Goal: Task Accomplishment & Management: Manage account settings

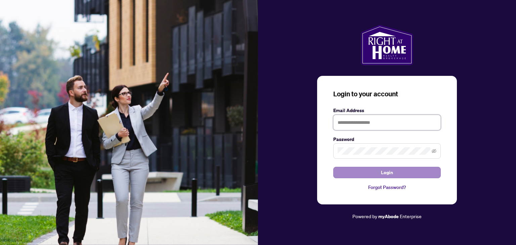
type input "**********"
click at [411, 174] on button "Login" at bounding box center [386, 172] width 107 height 11
